Goal: Task Accomplishment & Management: Manage account settings

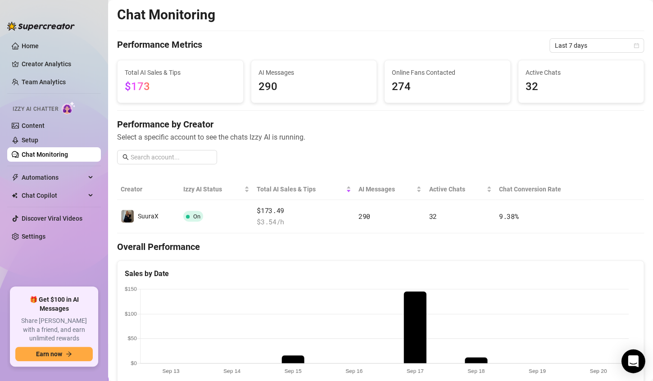
click at [631, 355] on div "Open Intercom Messenger" at bounding box center [633, 361] width 24 height 24
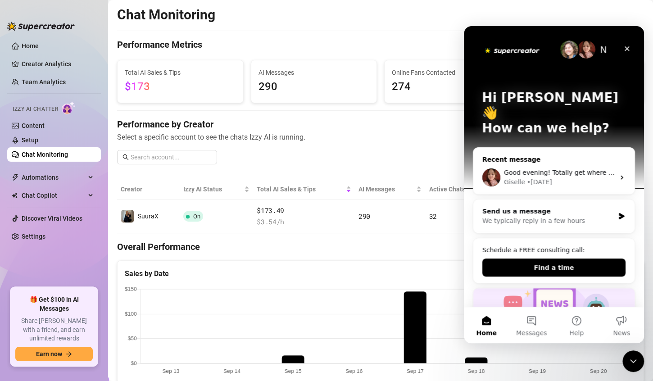
click at [531, 177] on div "• [DATE]" at bounding box center [539, 181] width 25 height 9
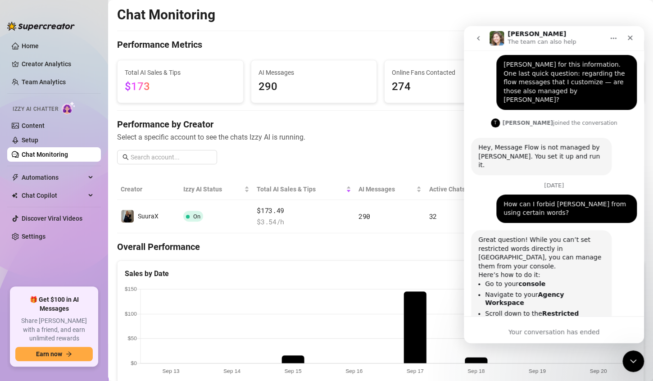
scroll to position [1896, 0]
click at [38, 136] on link "Setup" at bounding box center [30, 139] width 17 height 7
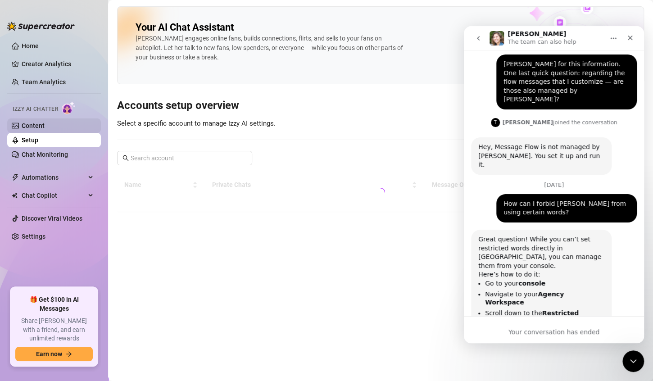
click at [45, 129] on link "Content" at bounding box center [33, 125] width 23 height 7
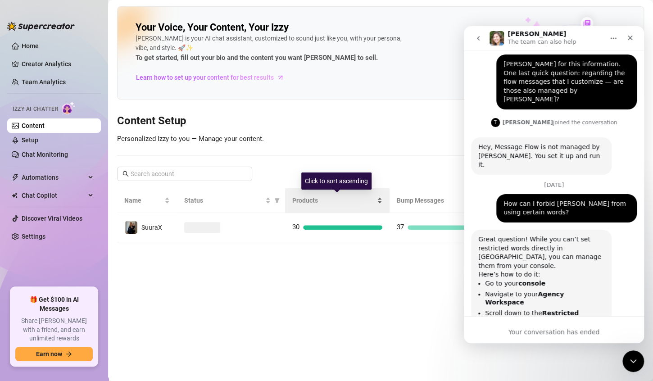
click at [382, 205] on div "Products" at bounding box center [337, 200] width 90 height 10
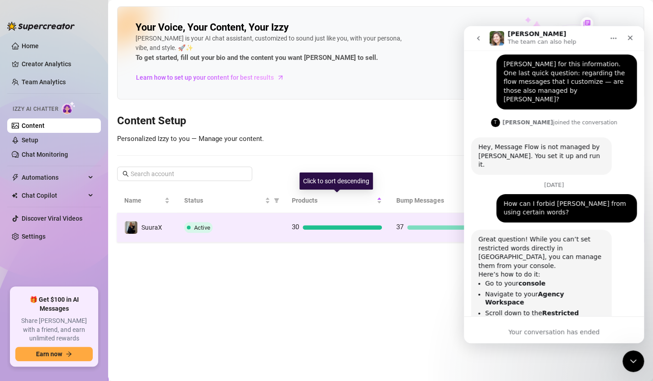
click at [385, 233] on td "30" at bounding box center [336, 227] width 104 height 29
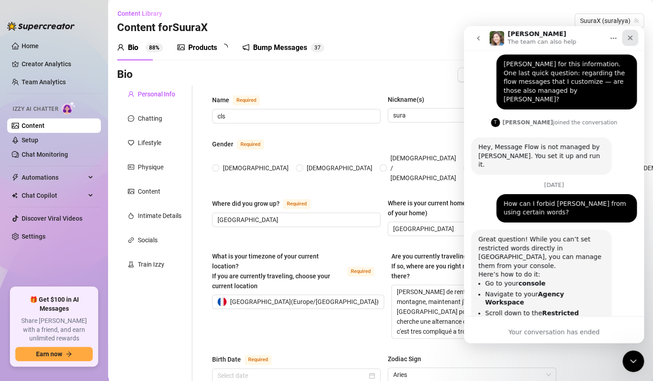
radio input "true"
type input "[DATE]"
click at [632, 43] on div "Close" at bounding box center [629, 38] width 16 height 16
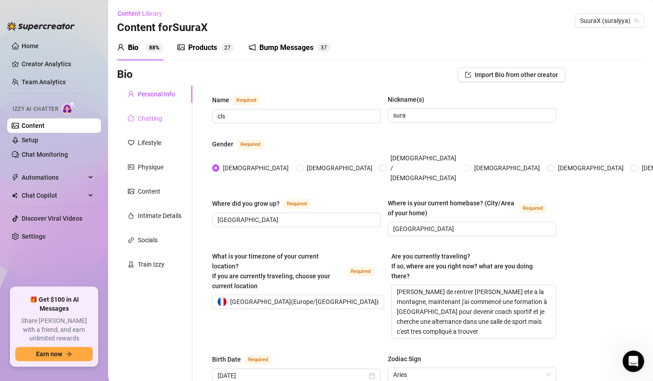
scroll to position [1896, 0]
click at [143, 114] on div "Chatting" at bounding box center [150, 118] width 24 height 10
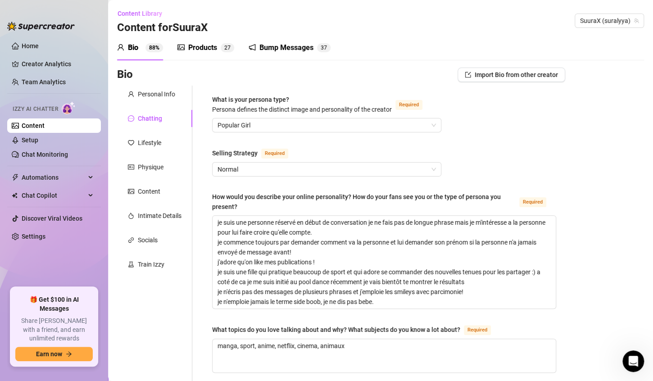
click at [225, 45] on span "2" at bounding box center [225, 48] width 3 height 6
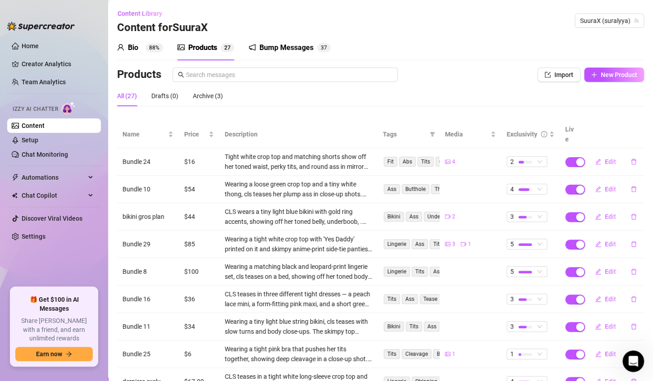
click at [289, 44] on div "Bump Messages" at bounding box center [286, 47] width 54 height 11
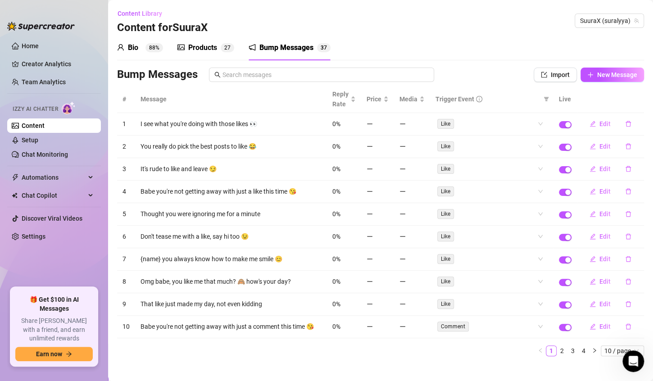
click at [210, 41] on div "Products 2 7" at bounding box center [205, 47] width 57 height 25
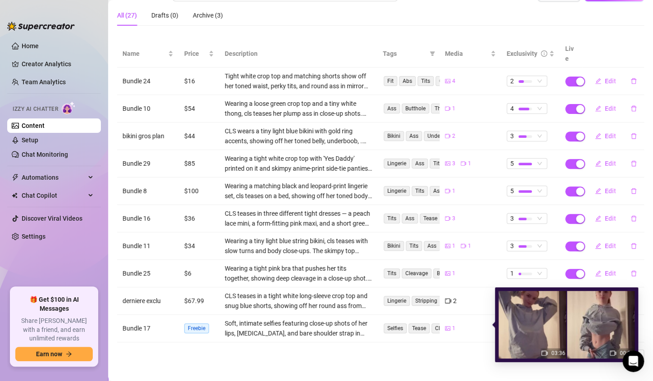
scroll to position [83, 0]
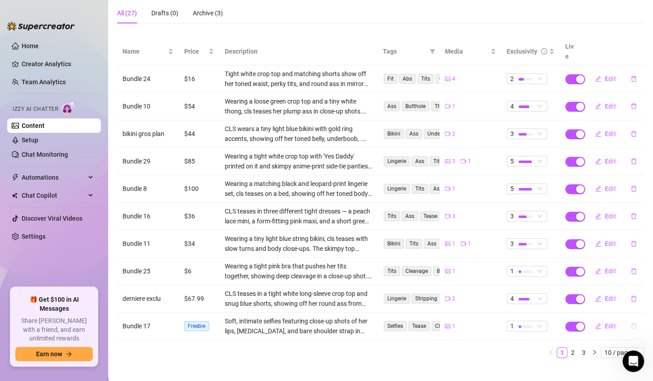
click at [630, 323] on icon "delete" at bounding box center [632, 326] width 5 height 6
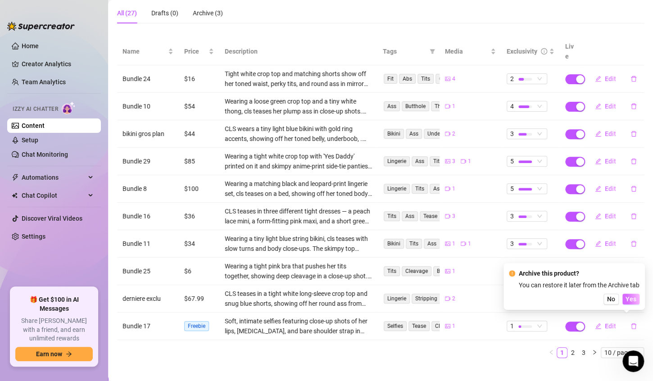
click at [635, 298] on span "Yes" at bounding box center [630, 298] width 11 height 7
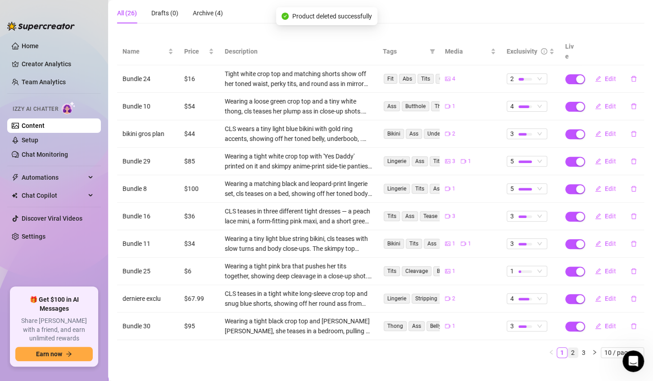
click at [567, 347] on link "2" at bounding box center [572, 352] width 10 height 10
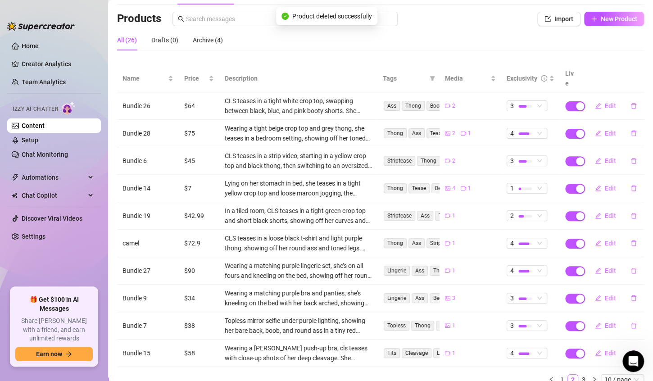
scroll to position [0, 0]
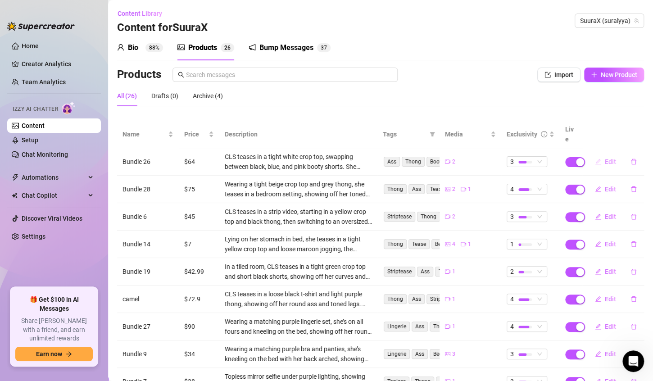
click at [594, 158] on icon "edit" at bounding box center [597, 161] width 6 height 6
type textarea "je m'occupe comme je peux.. tu veux voir ce qu'il ya dessous?"
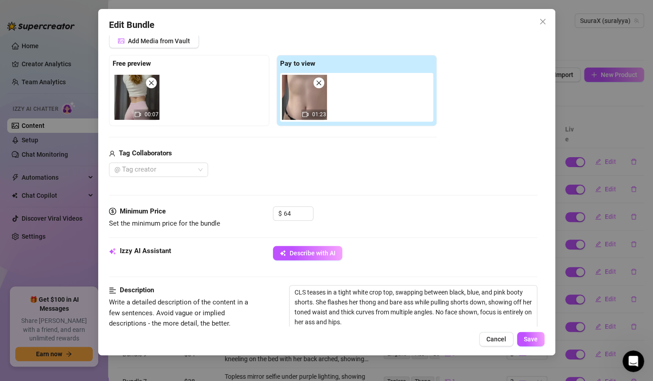
scroll to position [135, 0]
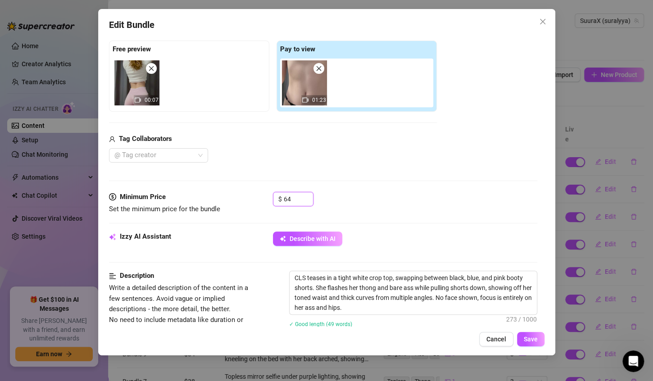
drag, startPoint x: 295, startPoint y: 194, endPoint x: 197, endPoint y: 210, distance: 99.0
click at [199, 211] on div "Minimum Price Set the minimum price for the bundle $ 64" at bounding box center [323, 203] width 428 height 23
type input "48"
click at [533, 339] on span "Save" at bounding box center [530, 338] width 14 height 7
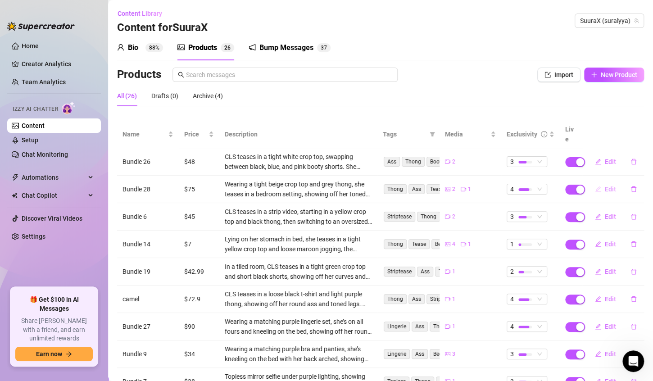
click at [601, 183] on button "Edit" at bounding box center [605, 189] width 36 height 14
type textarea "tu n'est pas prêt pour ca 🔞"
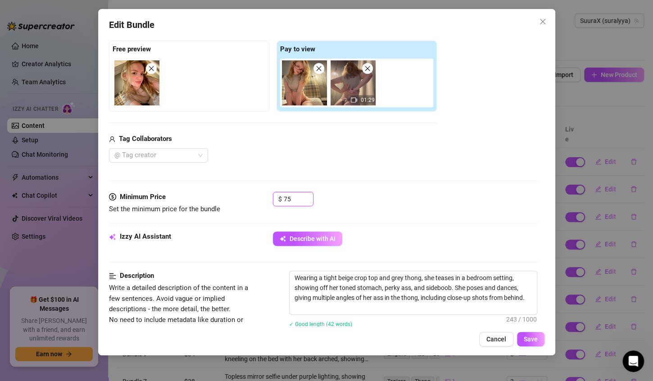
drag, startPoint x: 304, startPoint y: 199, endPoint x: 211, endPoint y: 216, distance: 94.7
click at [216, 217] on div "Minimum Price Set the minimum price for the bundle $ 75" at bounding box center [323, 212] width 428 height 40
type input "69"
click at [536, 345] on button "Save" at bounding box center [530, 339] width 27 height 14
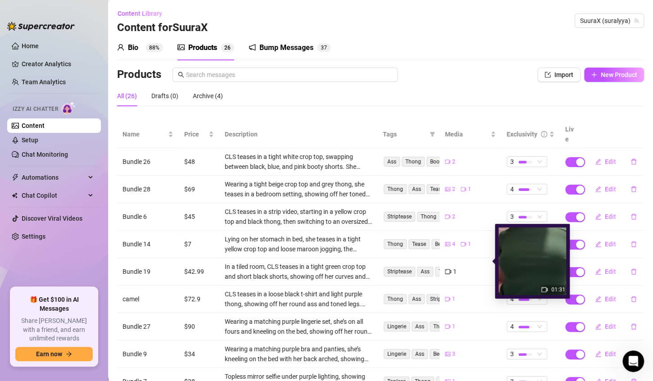
click at [445, 268] on icon "video-camera" at bounding box center [448, 271] width 6 height 6
click at [630, 268] on icon "delete" at bounding box center [633, 271] width 6 height 6
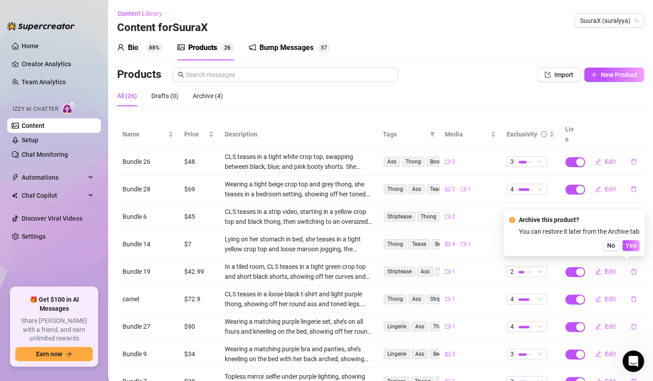
click at [612, 247] on span "No" at bounding box center [611, 245] width 8 height 7
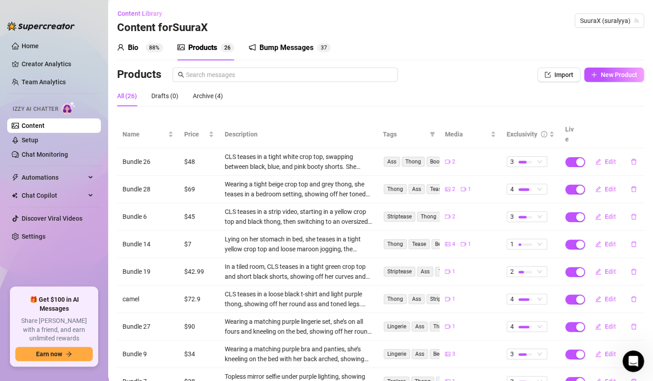
click at [445, 267] on div "1" at bounding box center [450, 271] width 10 height 9
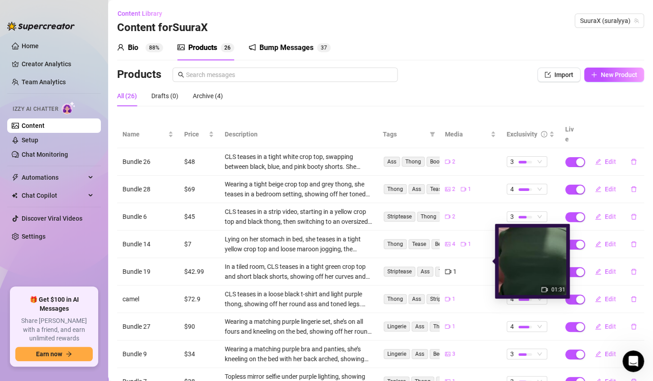
click at [445, 266] on div "1" at bounding box center [451, 271] width 12 height 10
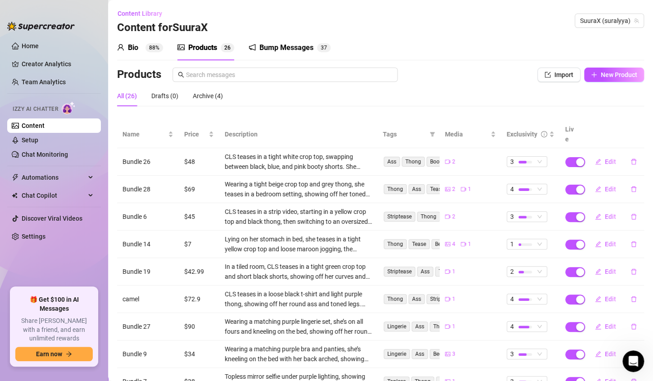
click at [445, 267] on div "1" at bounding box center [450, 271] width 10 height 9
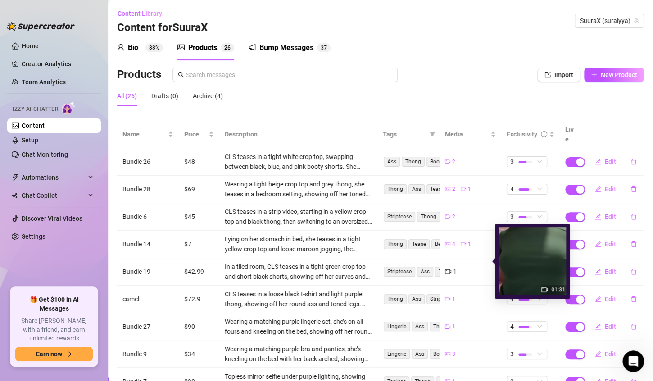
click at [445, 269] on icon "video-camera" at bounding box center [448, 271] width 6 height 5
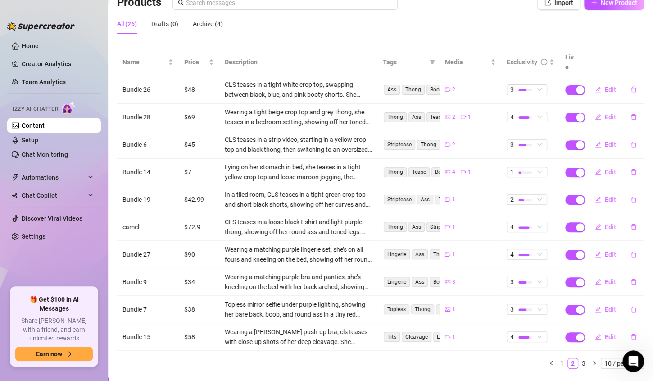
scroll to position [83, 0]
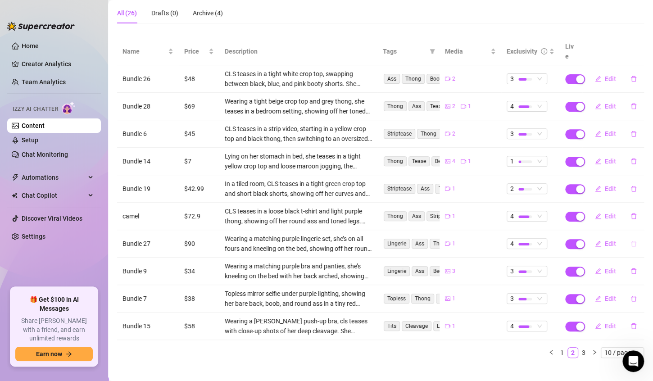
click at [630, 240] on icon "delete" at bounding box center [633, 243] width 6 height 6
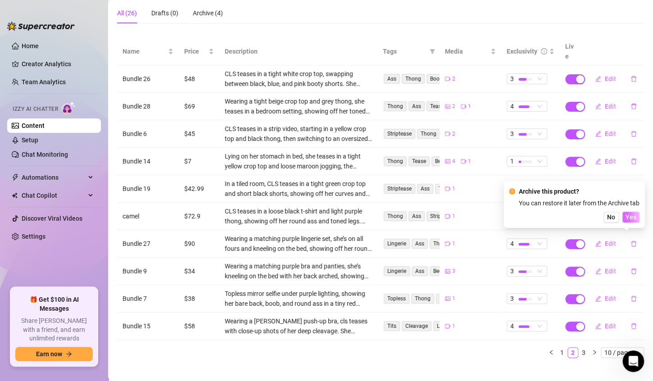
click at [629, 216] on span "Yes" at bounding box center [630, 216] width 11 height 7
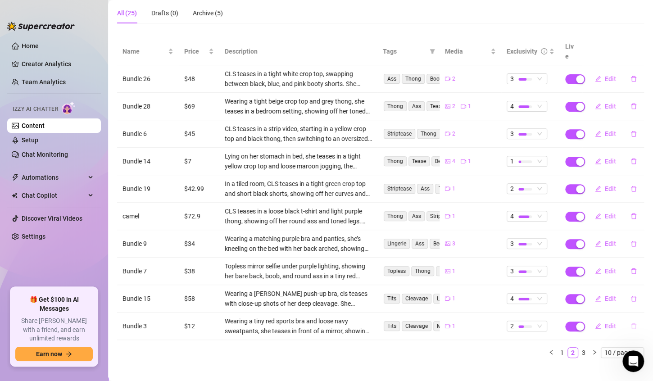
click at [630, 323] on icon "delete" at bounding box center [633, 326] width 6 height 6
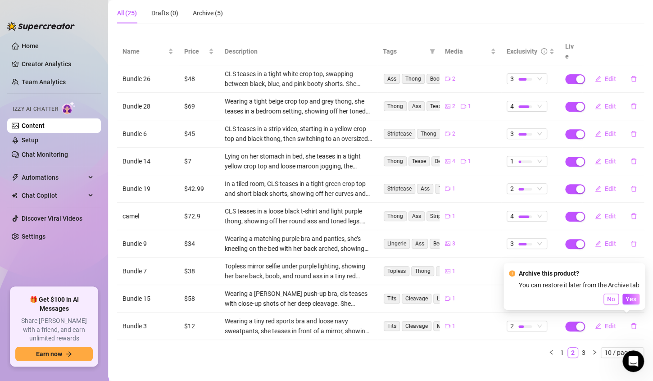
click at [614, 297] on span "No" at bounding box center [611, 298] width 8 height 7
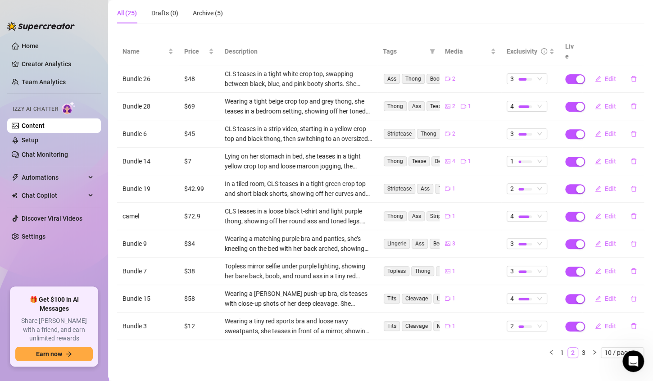
click at [570, 347] on link "2" at bounding box center [572, 352] width 10 height 10
click at [578, 347] on link "3" at bounding box center [583, 352] width 10 height 10
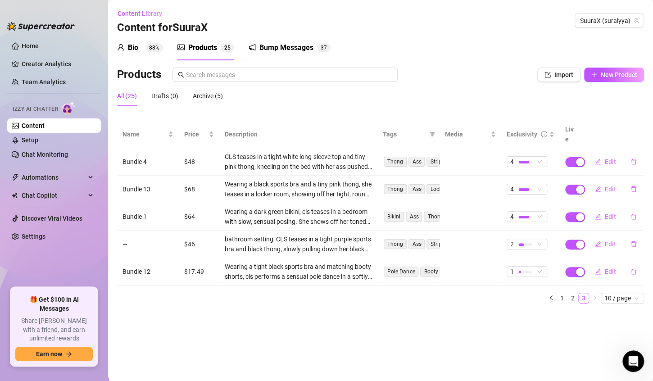
scroll to position [0, 0]
drag, startPoint x: 635, startPoint y: 259, endPoint x: 637, endPoint y: 267, distance: 7.9
click at [639, 264] on button "button" at bounding box center [633, 271] width 21 height 14
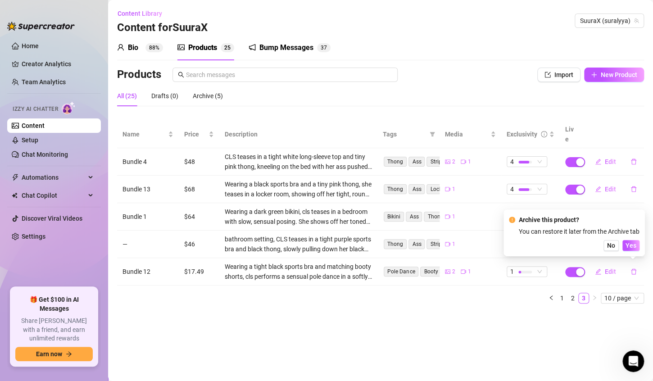
click at [498, 337] on main "Content Library Content for SuuraX SuuraX (suralyya) Bio 88% Products 2 5 Bump …" at bounding box center [380, 190] width 545 height 381
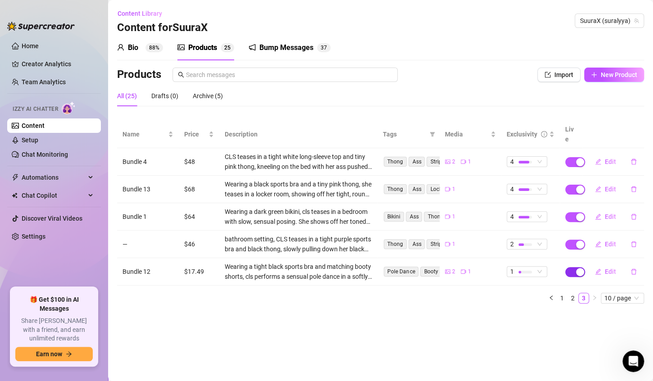
click at [577, 268] on div "button" at bounding box center [580, 272] width 8 height 8
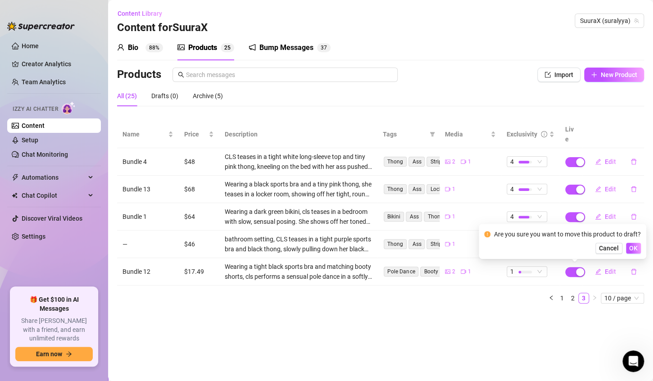
click at [635, 240] on div "Are you sure you want to move this product to draft? Cancel OK" at bounding box center [562, 241] width 157 height 24
click at [632, 244] on span "OK" at bounding box center [633, 247] width 9 height 7
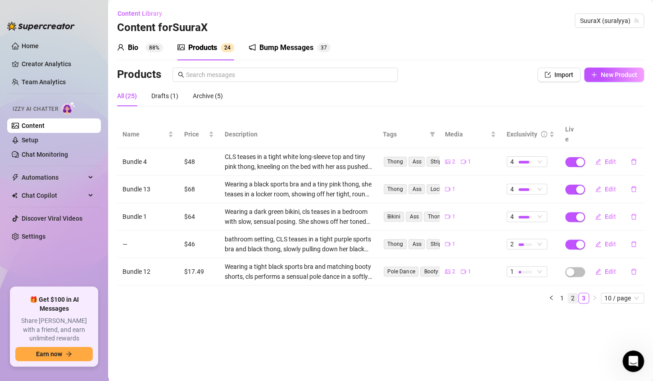
click at [573, 293] on link "2" at bounding box center [572, 298] width 10 height 10
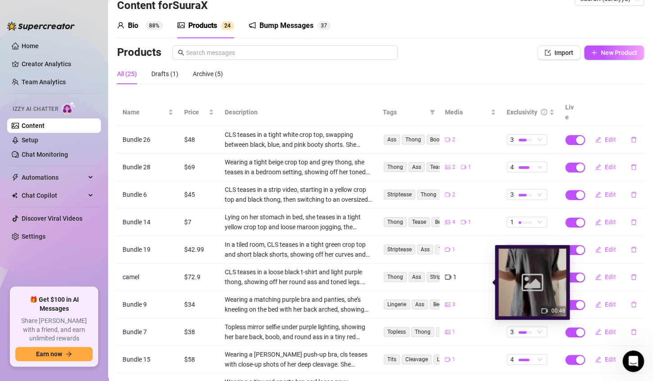
scroll to position [83, 0]
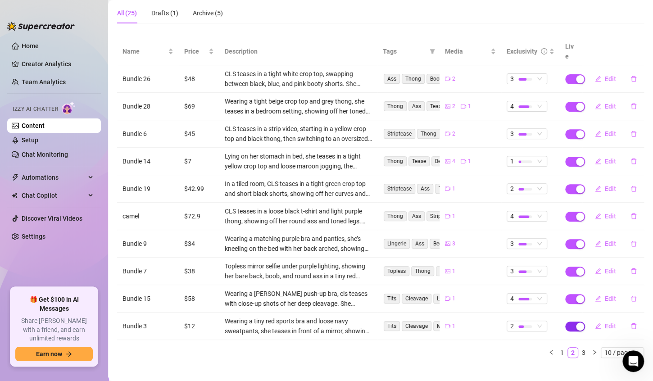
click at [576, 322] on div "button" at bounding box center [580, 326] width 8 height 8
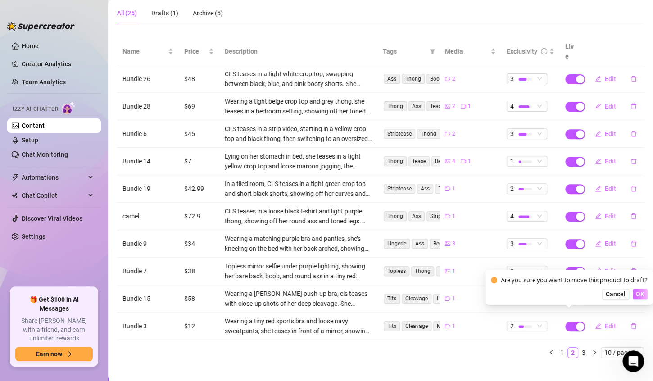
click at [638, 297] on span "OK" at bounding box center [639, 293] width 9 height 7
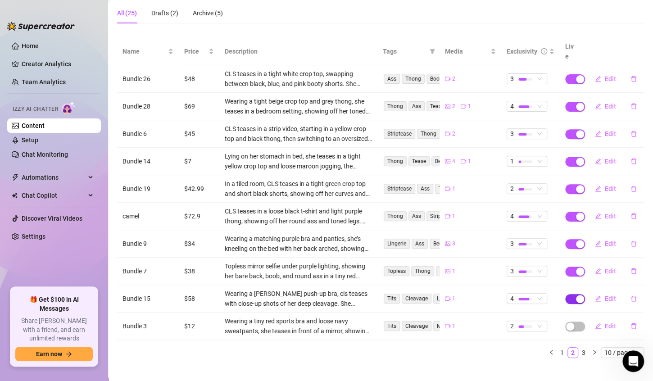
click at [576, 295] on div "button" at bounding box center [580, 299] width 8 height 8
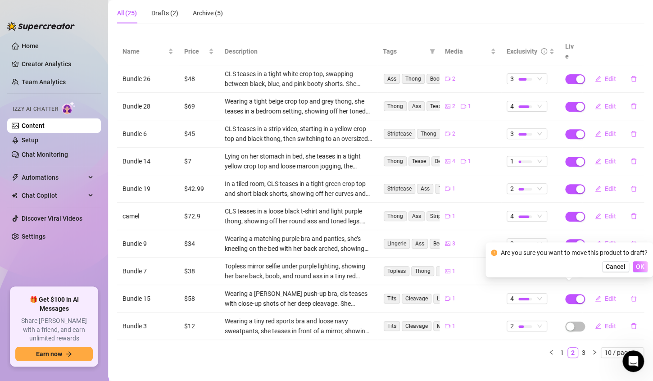
click at [633, 270] on button "OK" at bounding box center [639, 266] width 15 height 11
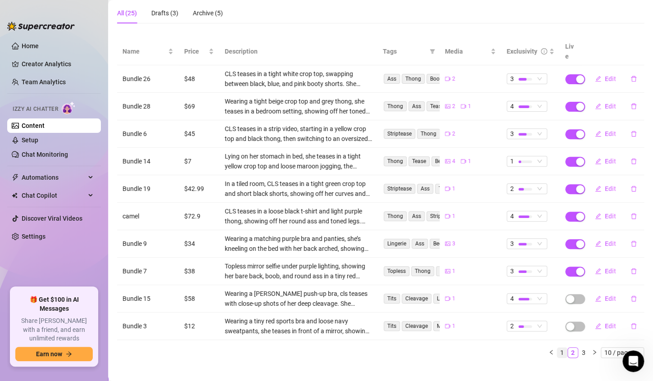
drag, startPoint x: 556, startPoint y: 333, endPoint x: 553, endPoint y: 342, distance: 10.1
click at [554, 340] on div "Name Price Description Tags Media Exclusivity Live Bundle 26 $48 CLS teases in …" at bounding box center [380, 198] width 527 height 320
click at [557, 347] on link "1" at bounding box center [562, 352] width 10 height 10
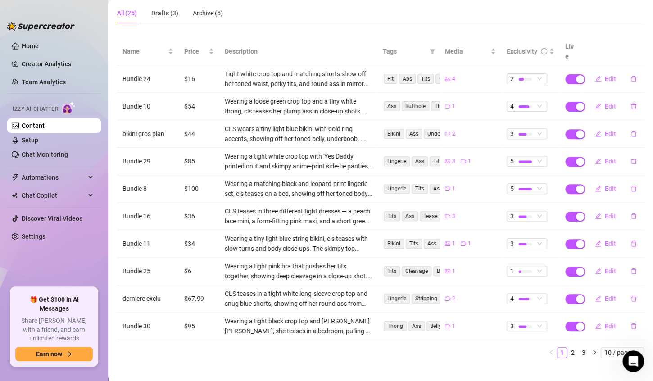
click at [582, 71] on td "Edit" at bounding box center [613, 78] width 62 height 27
click at [560, 76] on td at bounding box center [570, 78] width 23 height 27
click at [565, 74] on span "button" at bounding box center [575, 79] width 20 height 10
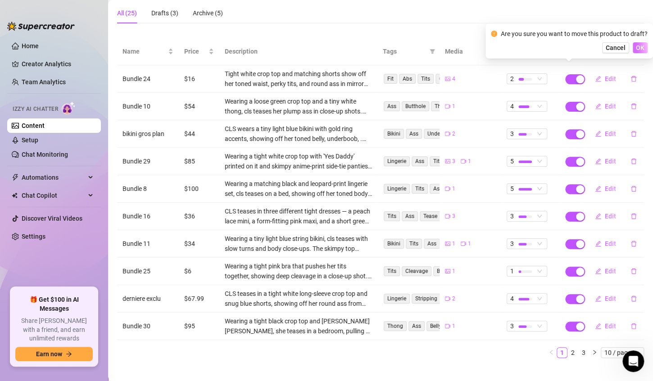
click at [635, 49] on span "OK" at bounding box center [639, 47] width 9 height 7
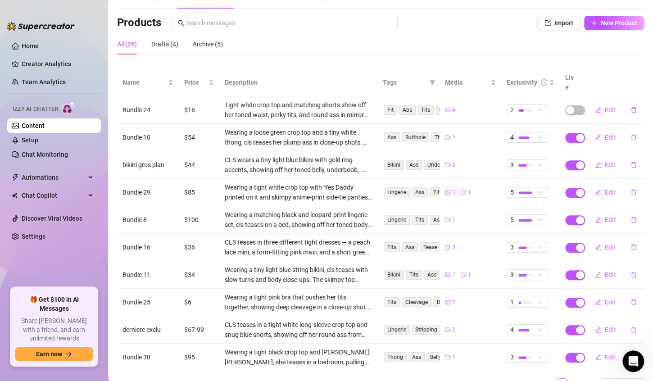
scroll to position [0, 0]
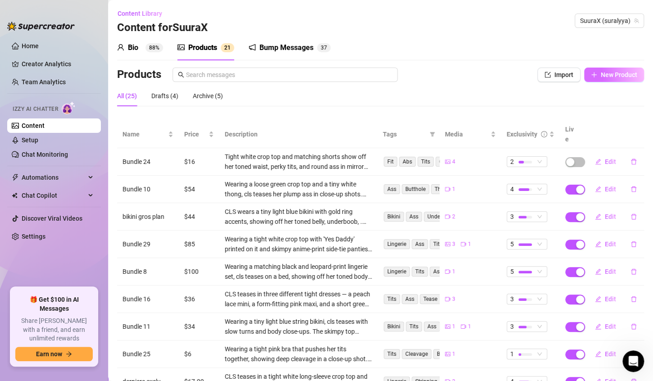
click at [600, 77] on span "New Product" at bounding box center [618, 74] width 36 height 7
type textarea "Type your message here..."
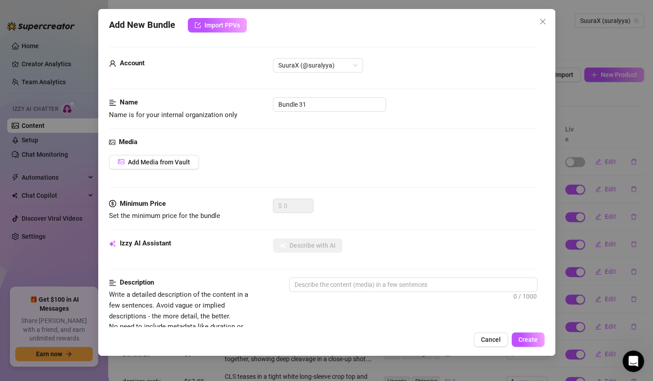
click at [179, 149] on div "Media Add Media from Vault" at bounding box center [323, 168] width 428 height 62
click at [178, 157] on button "Add Media from Vault" at bounding box center [154, 162] width 90 height 14
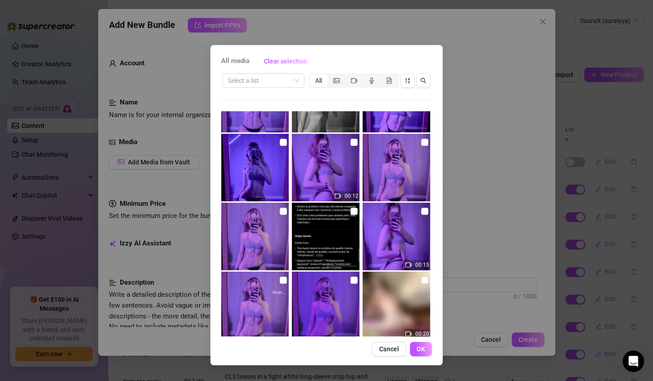
scroll to position [270, 0]
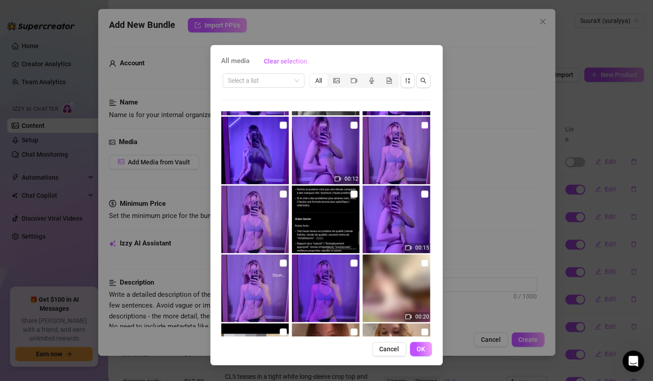
click at [421, 126] on input "checkbox" at bounding box center [424, 125] width 7 height 7
checkbox input "true"
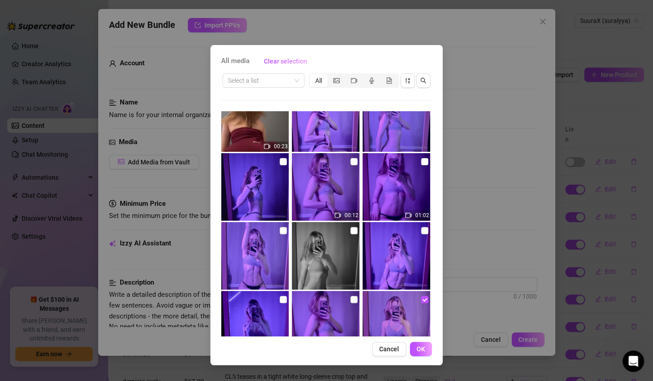
scroll to position [90, 0]
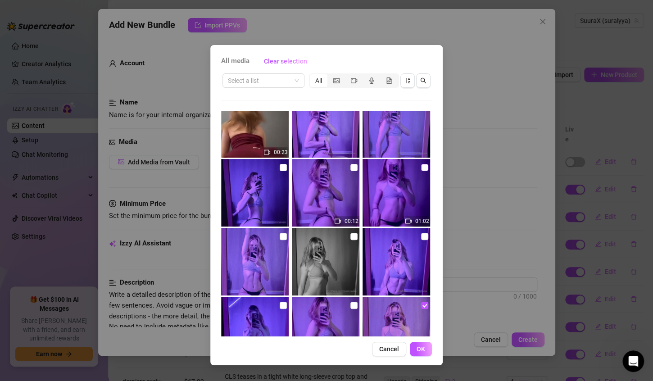
click at [422, 169] on input "checkbox" at bounding box center [424, 167] width 7 height 7
checkbox input "true"
click at [428, 350] on button "OK" at bounding box center [421, 349] width 22 height 14
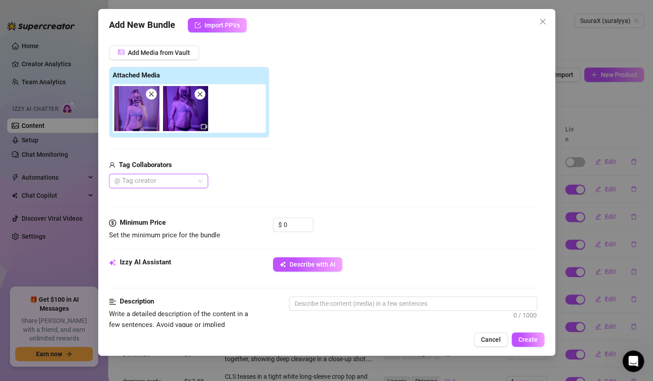
scroll to position [45, 0]
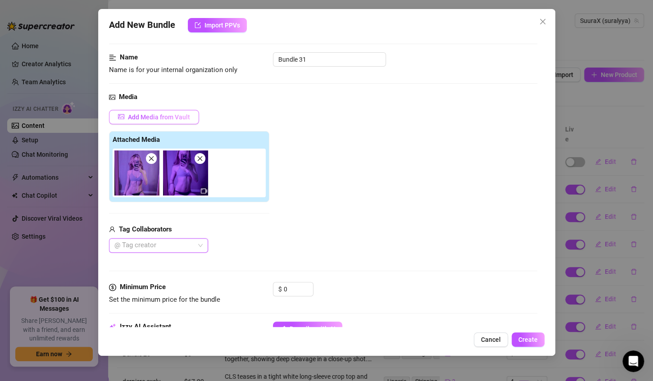
click at [187, 116] on span "Add Media from Vault" at bounding box center [159, 116] width 62 height 7
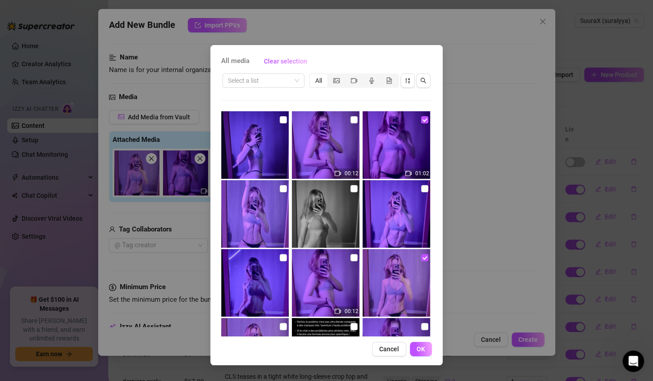
scroll to position [135, 0]
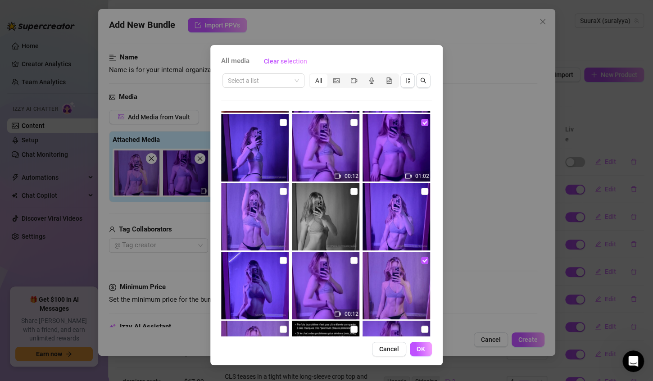
click at [354, 188] on img at bounding box center [326, 217] width 68 height 68
checkbox input "true"
click at [421, 344] on button "OK" at bounding box center [421, 349] width 22 height 14
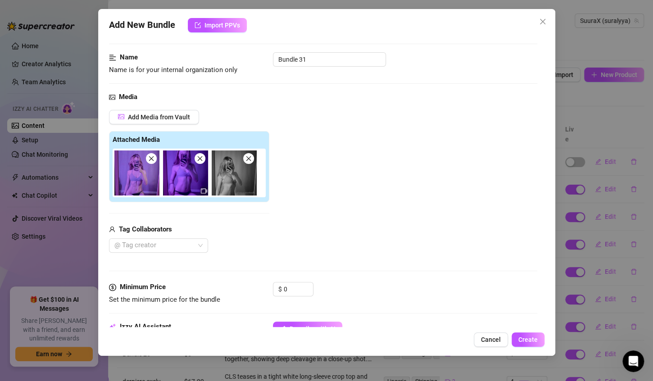
click at [252, 157] on span at bounding box center [248, 158] width 11 height 11
click at [149, 157] on icon "close" at bounding box center [151, 158] width 6 height 6
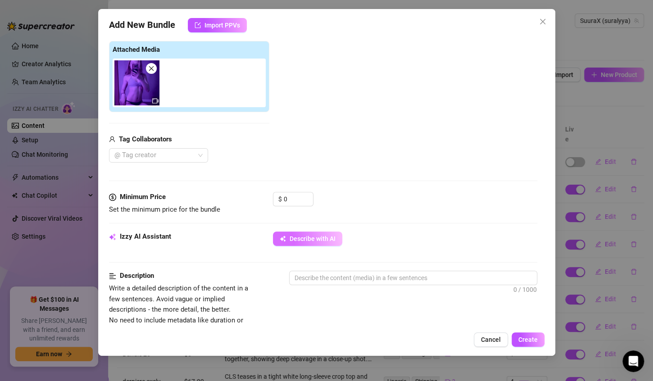
click at [326, 232] on button "Describe with AI" at bounding box center [307, 238] width 69 height 14
type textarea "Wearing"
type textarea "Wearing a"
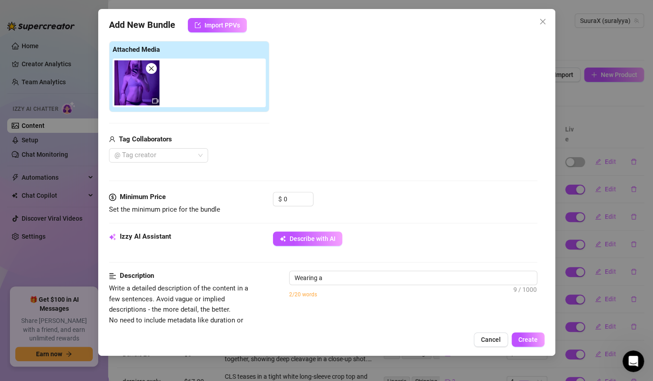
type textarea "Wearing a light"
type textarea "Wearing a light grey"
type textarea "Wearing a light grey sports"
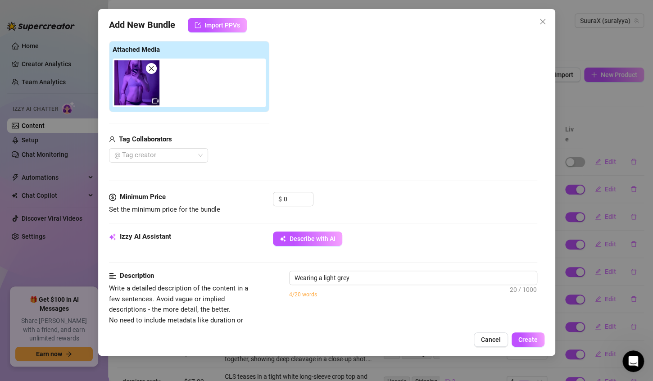
type textarea "Wearing a light grey sports"
type textarea "Wearing a light grey sports bra"
type textarea "Wearing a light grey sports bra and"
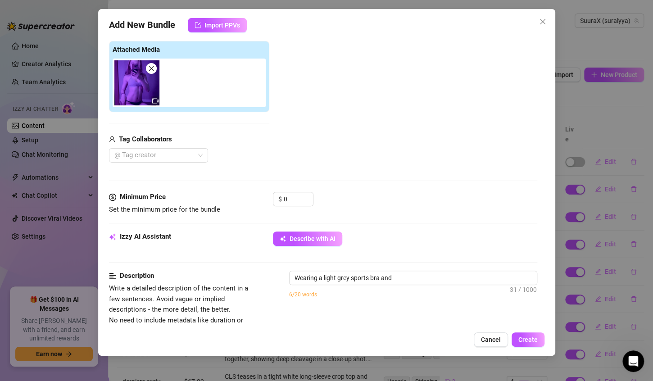
type textarea "Wearing a light grey sports bra and tiny"
type textarea "Wearing a light grey sports bra and tiny black"
type textarea "Wearing a light grey sports bra and tiny black thong,"
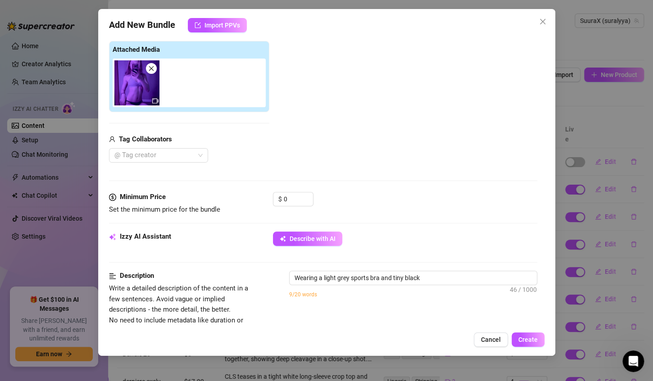
type textarea "Wearing a light grey sports bra and tiny black thong,"
type textarea "Wearing a light grey sports bra and tiny black thong, she"
type textarea "Wearing a light grey sports bra and tiny black thong, she poses"
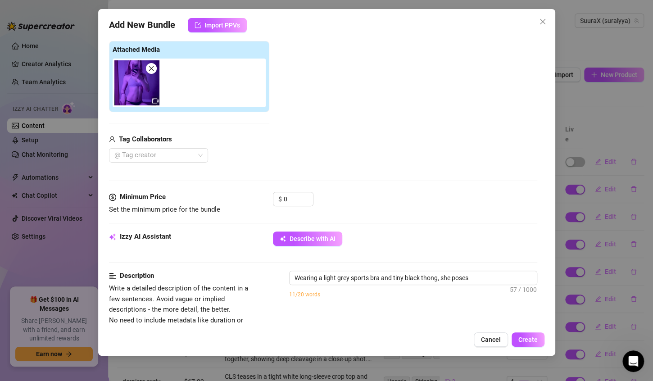
type textarea "Wearing a light grey sports bra and tiny black thong, she poses in"
type textarea "Wearing a light grey sports bra and tiny black thong, she poses in front"
type textarea "Wearing a light grey sports bra and tiny black thong, she poses in front of"
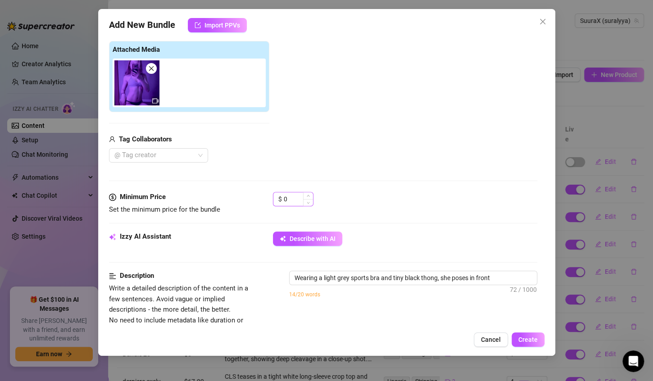
type textarea "Wearing a light grey sports bra and tiny black thong, she poses in front of"
type textarea "Wearing a light grey sports bra and tiny black thong, she poses in front of a"
type textarea "Wearing a light grey sports bra and tiny black thong, she poses in front of a m…"
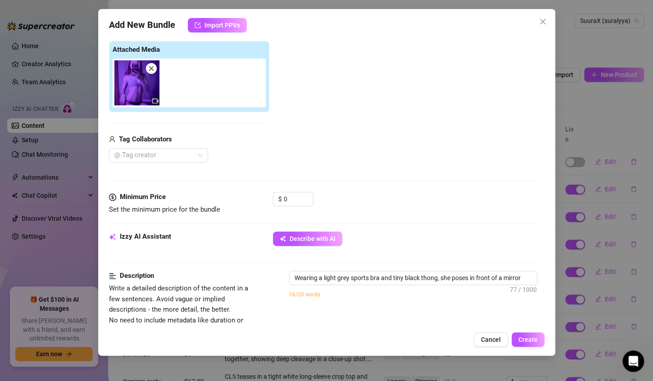
type textarea "Wearing a light grey sports bra and tiny black thong, she poses in front of a m…"
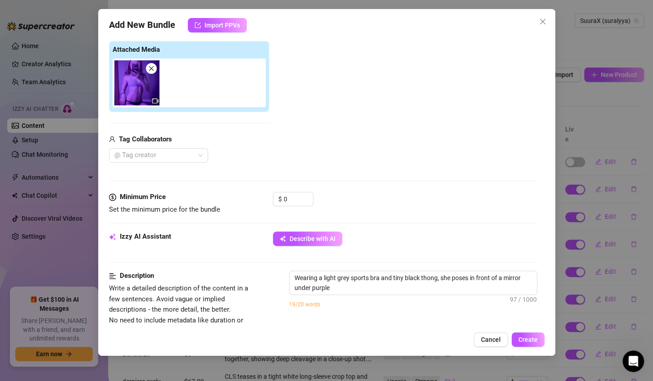
type textarea "Wearing a light grey sports bra and tiny black thong, she poses in front of a m…"
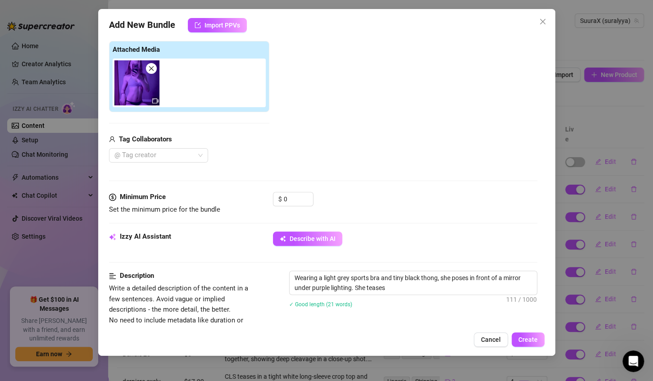
type textarea "Wearing a light grey sports bra and tiny black thong, she poses in front of a m…"
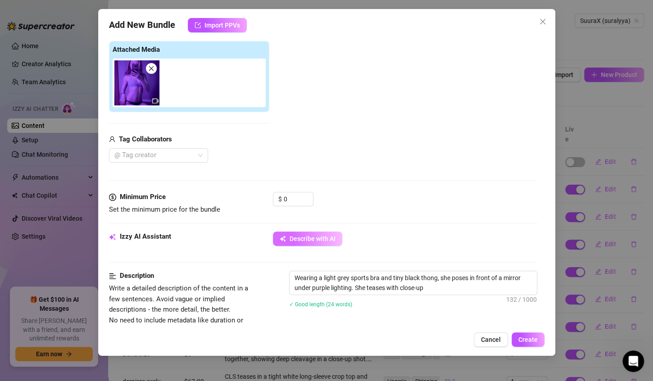
type textarea "Wearing a light grey sports bra and tiny black thong, she poses in front of a m…"
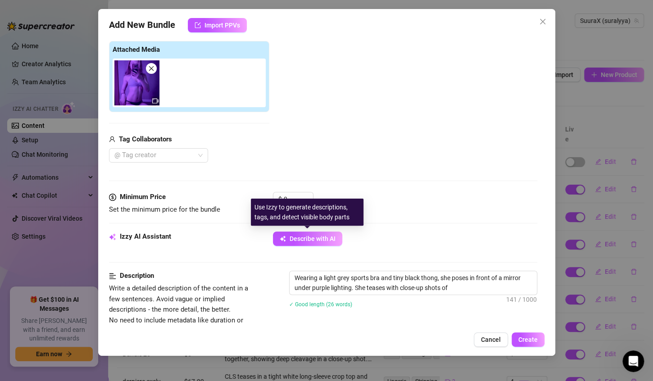
type textarea "Wearing a light grey sports bra and tiny black thong, she poses in front of a m…"
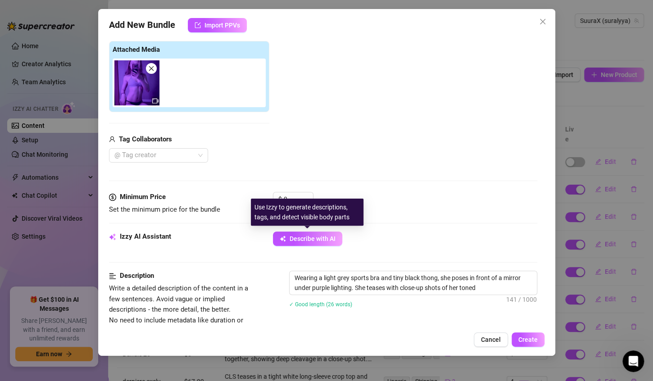
type textarea "Wearing a light grey sports bra and tiny black thong, she poses in front of a m…"
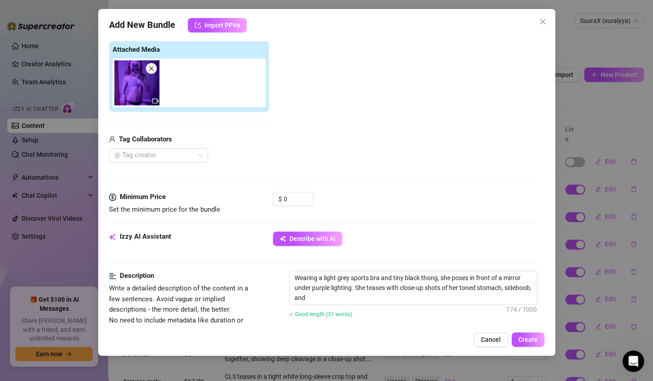
type textarea "Wearing a light grey sports bra and tiny black thong, she poses in front of a m…"
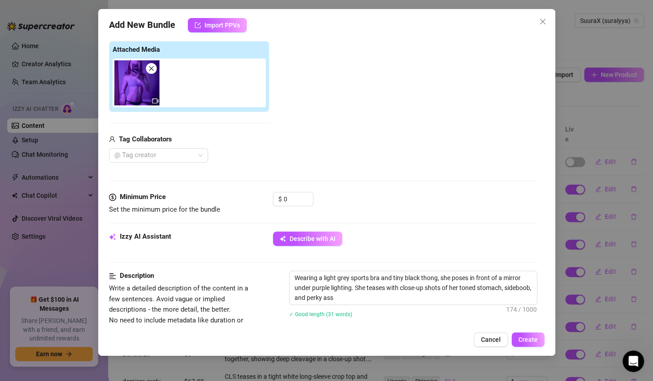
type textarea "Wearing a light grey sports bra and tiny black thong, she poses in front of a m…"
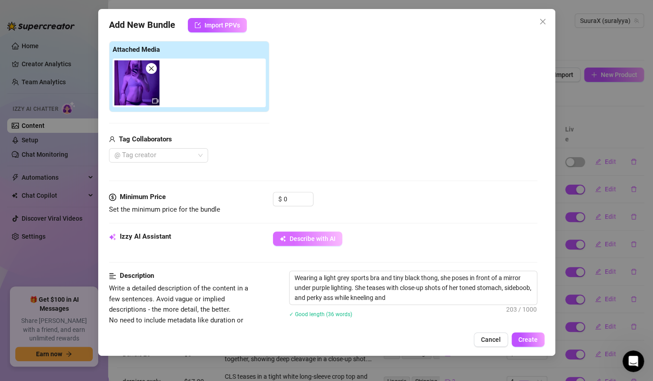
type textarea "Wearing a light grey sports bra and tiny black thong, she poses in front of a m…"
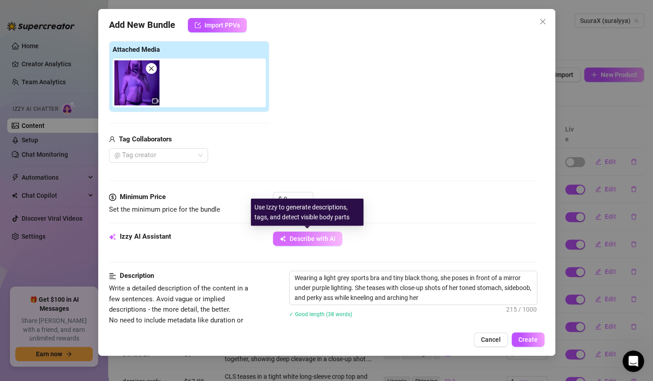
type textarea "Wearing a light grey sports bra and tiny black thong, she poses in front of a m…"
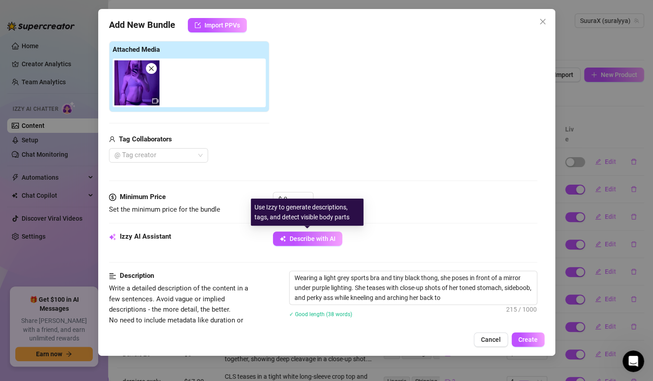
type textarea "Wearing a light grey sports bra and tiny black thong, she poses in front of a m…"
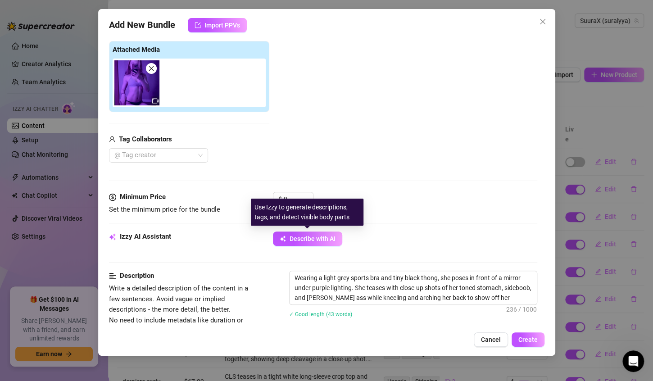
type textarea "Wearing a light grey sports bra and tiny black thong, she poses in front of a m…"
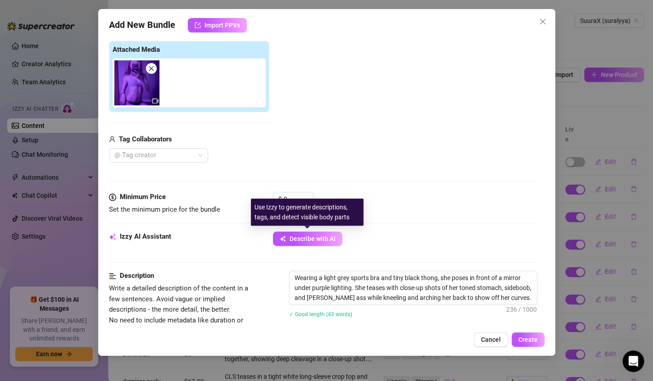
type textarea "Wearing a light grey sports bra and tiny black thong, she poses in front of a m…"
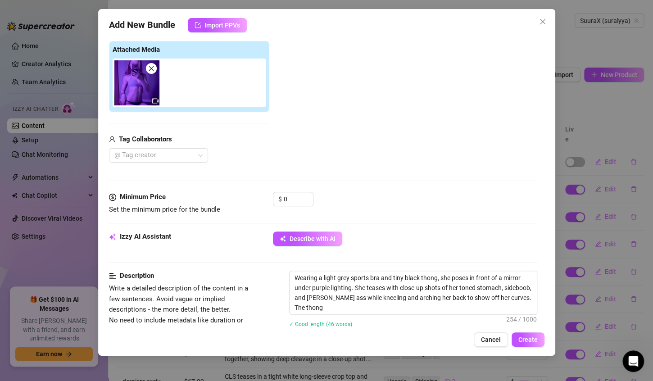
type textarea "Wearing a light grey sports bra and tiny black thong, she poses in front of a m…"
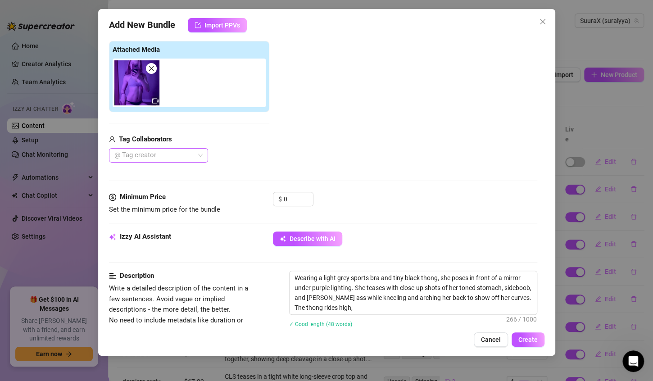
type textarea "Wearing a light grey sports bra and tiny black thong, she poses in front of a m…"
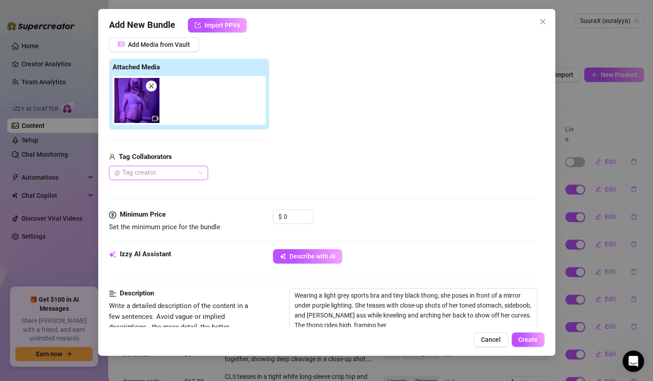
type textarea "Wearing a light grey sports bra and tiny black thong, she poses in front of a m…"
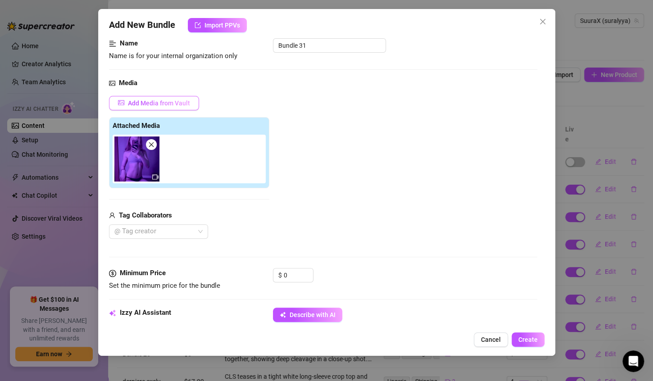
type textarea "Wearing a light grey sports bra and tiny black thong, she poses in front of a m…"
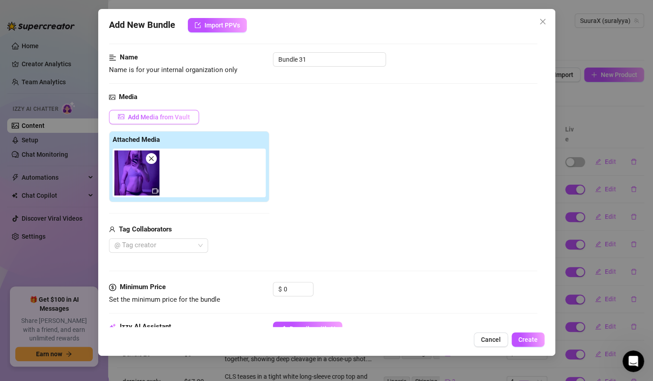
type textarea "Wearing a light grey sports bra and tiny black thong, she poses in front of a m…"
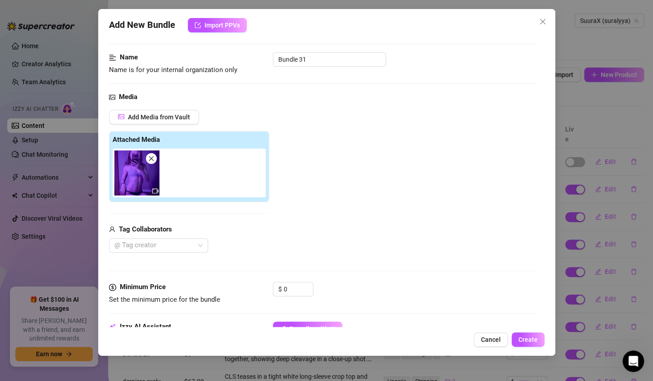
type textarea "Wearing a light grey sports bra and tiny black thong, she poses in front of a m…"
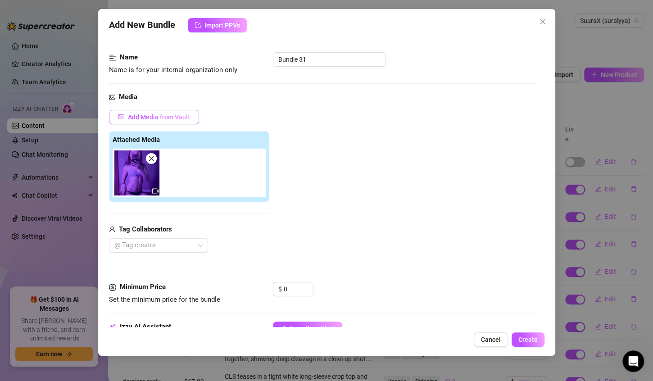
type textarea "Wearing a light grey sports bra and tiny black thong, she poses in front of a m…"
click at [171, 111] on button "Add Media from Vault" at bounding box center [154, 117] width 90 height 14
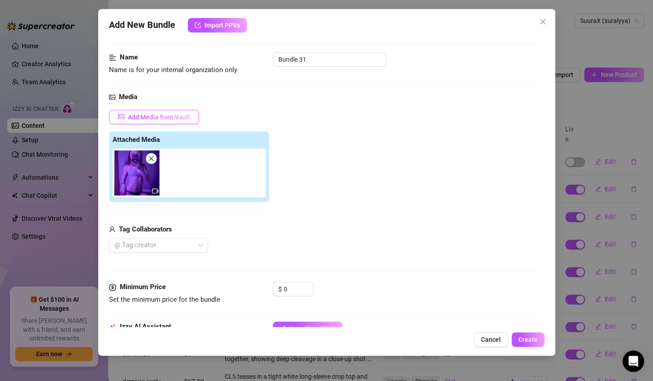
type textarea "Wearing a light grey sports bra and tiny black thong, she poses in front of a m…"
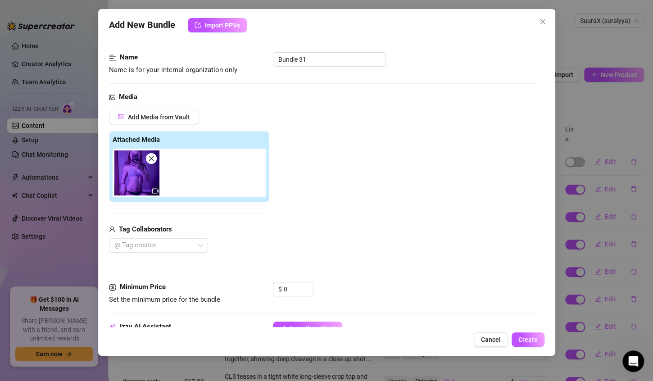
type textarea "Wearing a light grey sports bra and tiny black thong, she poses in front of a m…"
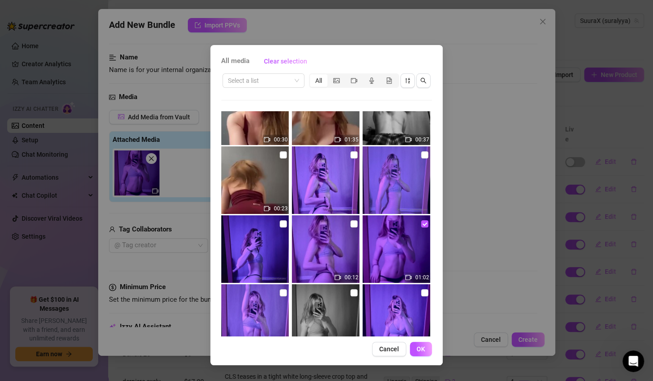
scroll to position [90, 0]
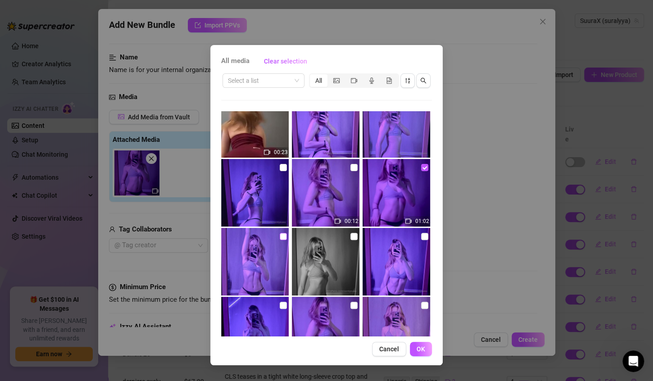
click at [283, 235] on input "checkbox" at bounding box center [282, 236] width 7 height 7
checkbox input "true"
click at [426, 346] on button "OK" at bounding box center [421, 349] width 22 height 14
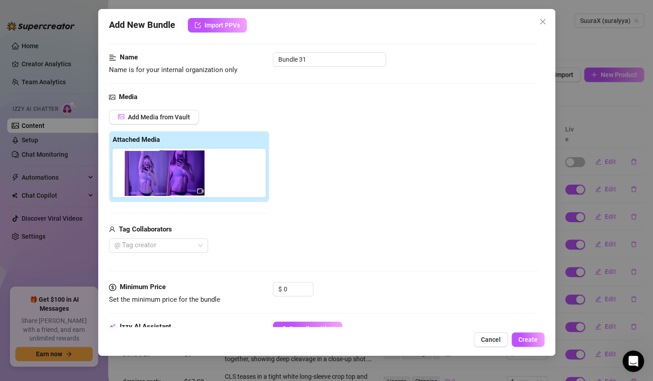
drag, startPoint x: 177, startPoint y: 178, endPoint x: 131, endPoint y: 178, distance: 46.4
click at [131, 178] on div at bounding box center [191, 173] width 157 height 49
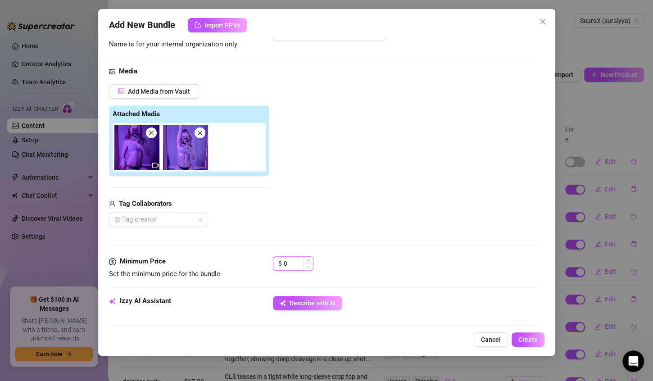
scroll to position [135, 0]
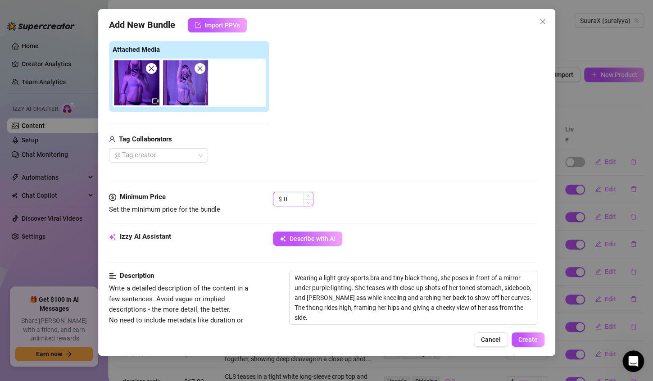
drag, startPoint x: 293, startPoint y: 200, endPoint x: 280, endPoint y: 199, distance: 13.1
click at [293, 200] on input "0" at bounding box center [298, 199] width 29 height 14
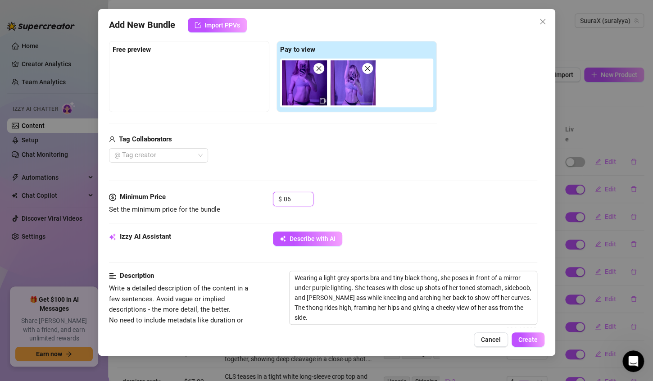
type input "0"
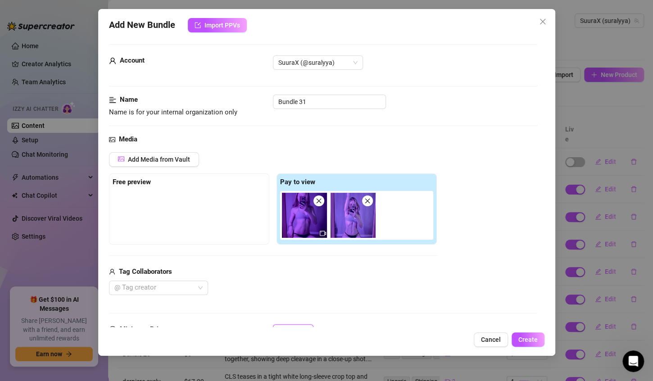
scroll to position [0, 0]
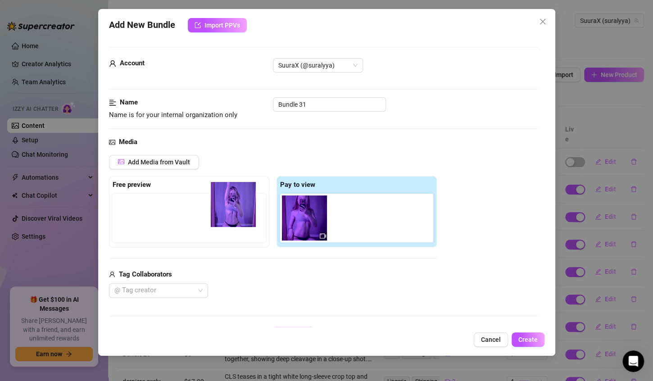
drag, startPoint x: 332, startPoint y: 225, endPoint x: 208, endPoint y: 212, distance: 124.4
click at [208, 212] on div "Free preview Pay to view" at bounding box center [273, 211] width 328 height 71
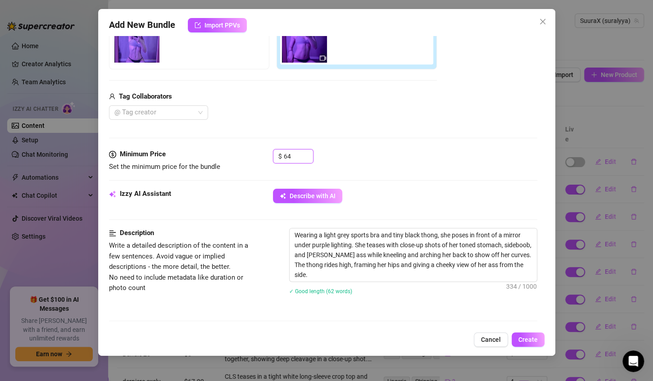
scroll to position [180, 0]
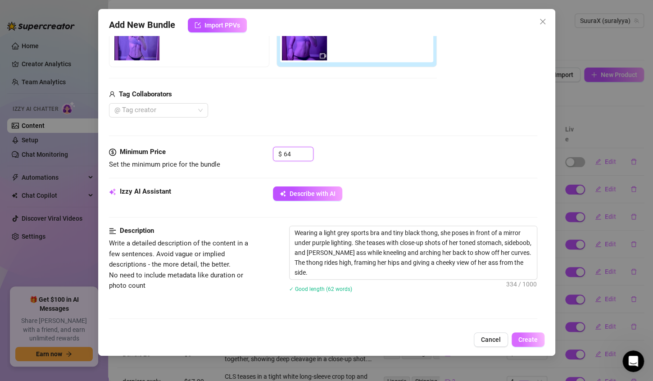
type input "64"
click at [533, 337] on span "Create" at bounding box center [527, 339] width 19 height 7
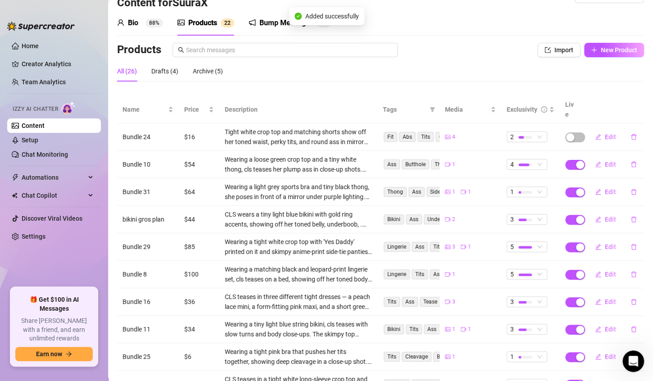
scroll to position [83, 0]
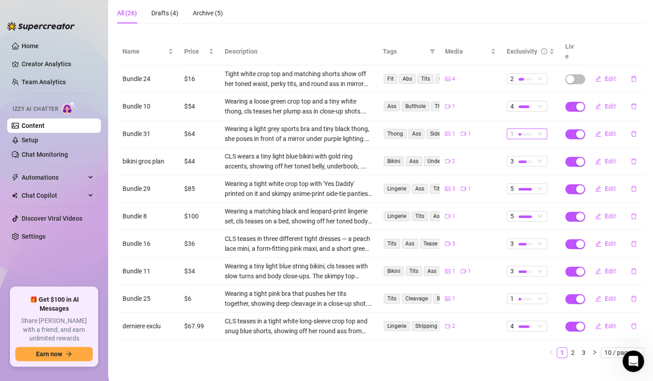
click at [527, 129] on div "1" at bounding box center [522, 134] width 24 height 10
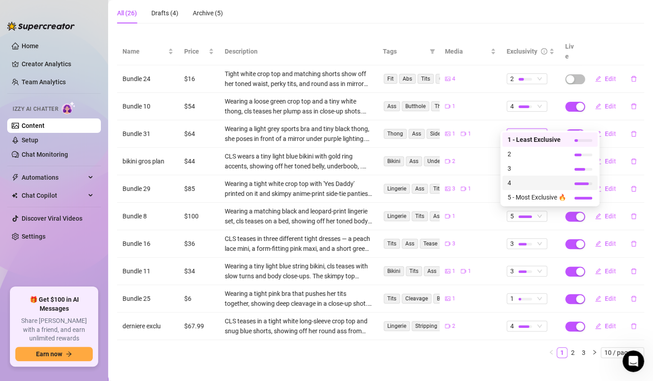
click at [520, 180] on span "4" at bounding box center [536, 183] width 59 height 10
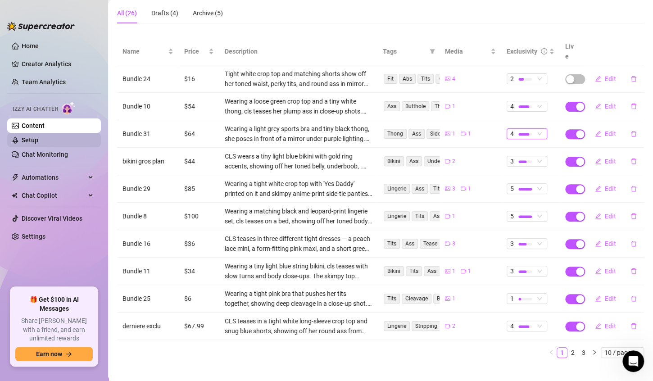
click at [38, 139] on link "Setup" at bounding box center [30, 139] width 17 height 7
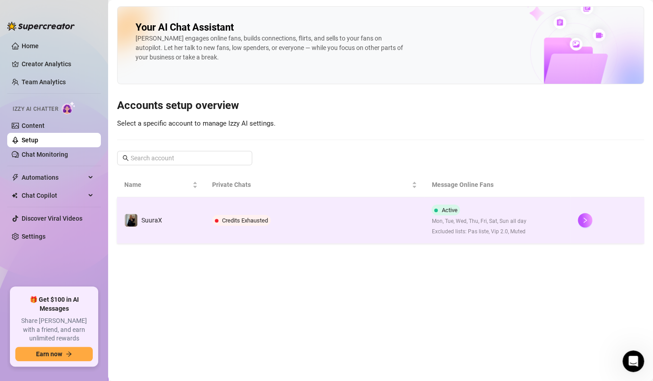
click at [279, 220] on td "Credits Exhausted" at bounding box center [315, 220] width 220 height 46
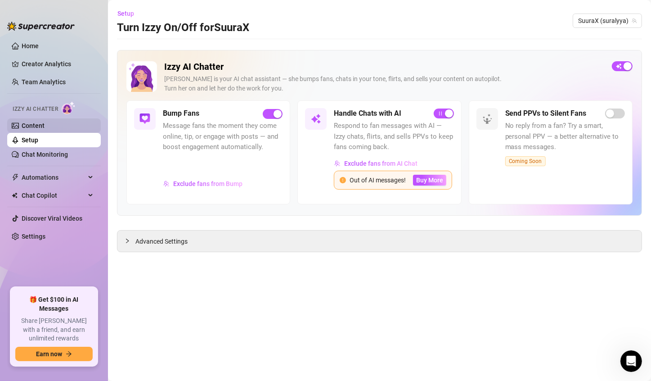
click at [45, 126] on link "Content" at bounding box center [33, 125] width 23 height 7
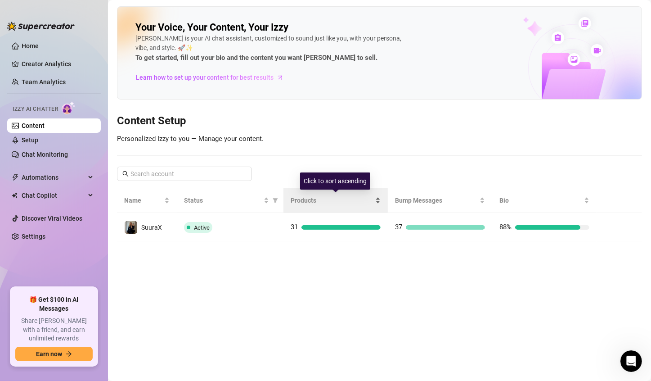
click at [319, 205] on div "Products" at bounding box center [336, 200] width 90 height 10
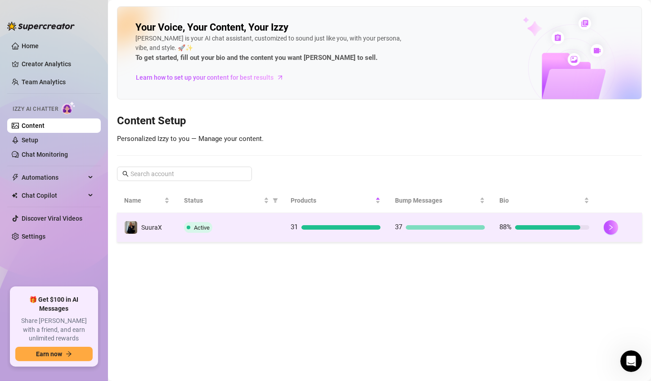
click at [332, 220] on td "31" at bounding box center [336, 227] width 104 height 29
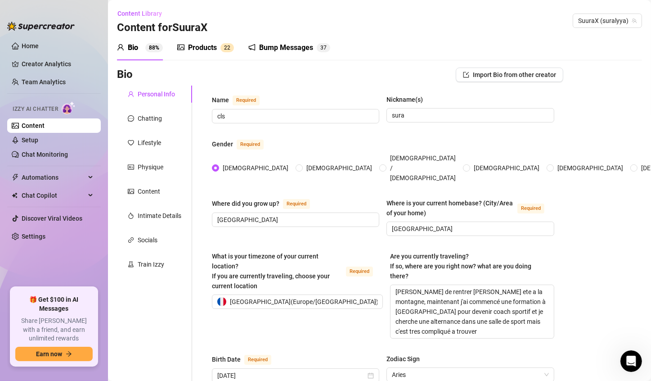
click at [222, 42] on div "Products 2 2" at bounding box center [205, 47] width 57 height 11
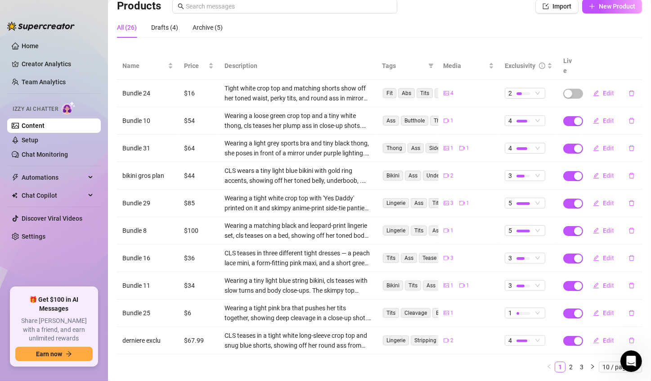
scroll to position [70, 0]
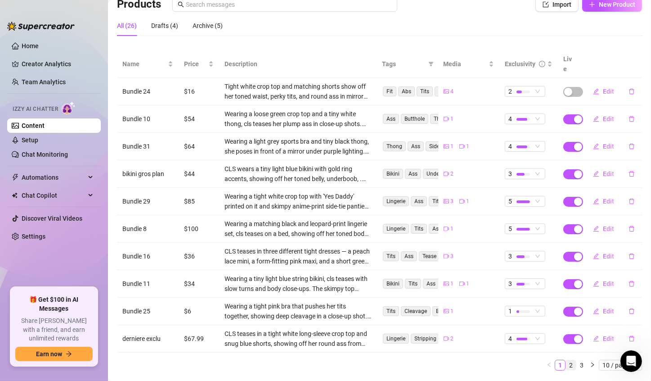
click at [566, 360] on link "2" at bounding box center [571, 365] width 10 height 10
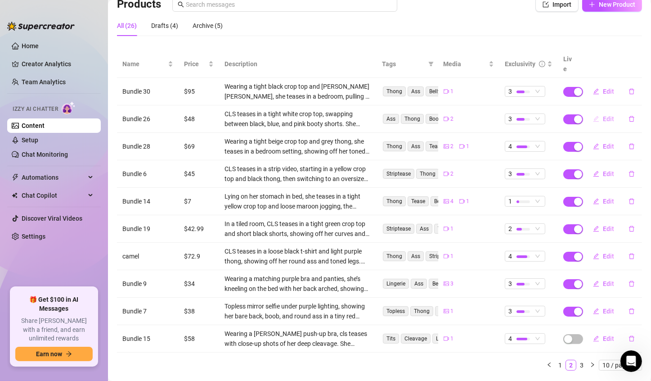
click at [599, 112] on button "Edit" at bounding box center [604, 119] width 36 height 14
type textarea "je m'occupe comme je peux.. tu veux voir ce qu'il ya dessous?"
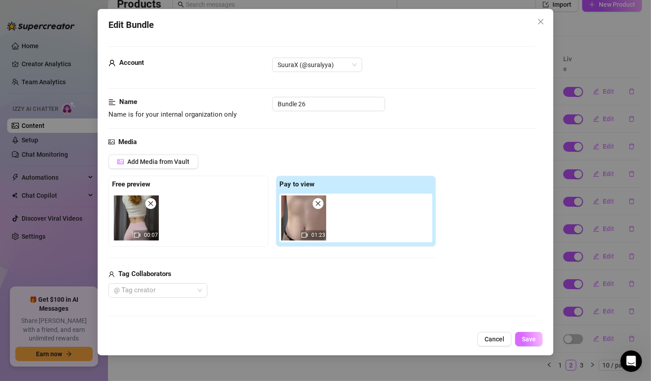
click at [531, 338] on span "Save" at bounding box center [529, 338] width 14 height 7
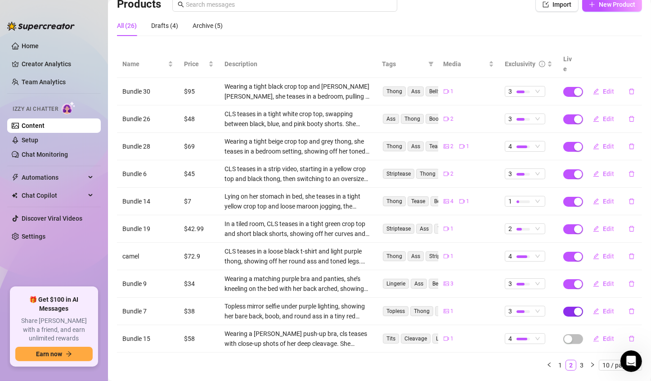
click at [563, 306] on span "button" at bounding box center [573, 311] width 20 height 10
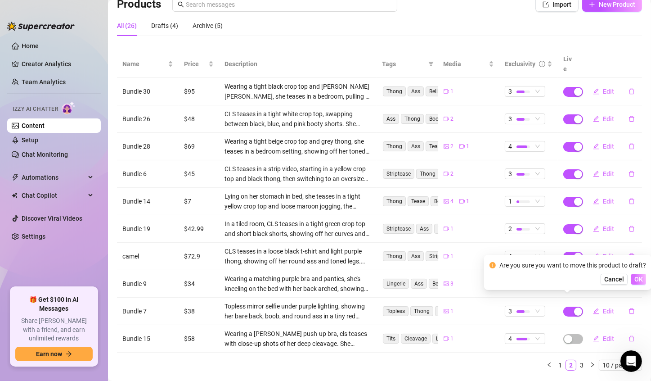
click at [637, 283] on button "OK" at bounding box center [638, 279] width 15 height 11
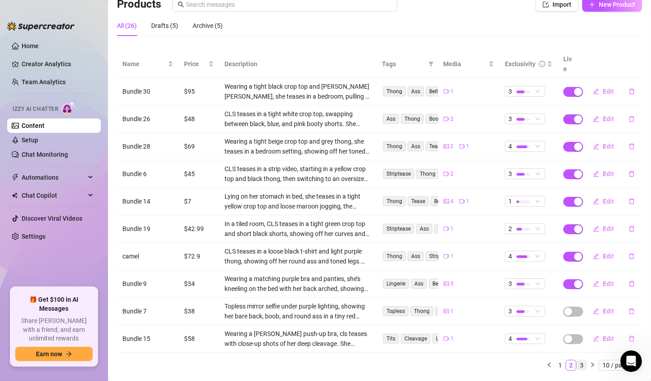
click at [577, 360] on link "3" at bounding box center [582, 365] width 10 height 10
